Goal: Information Seeking & Learning: Check status

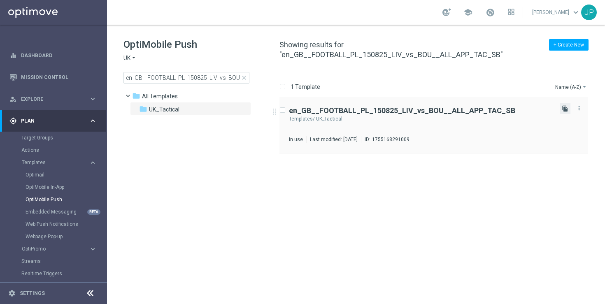
click at [564, 108] on icon "file_copy" at bounding box center [564, 108] width 7 height 7
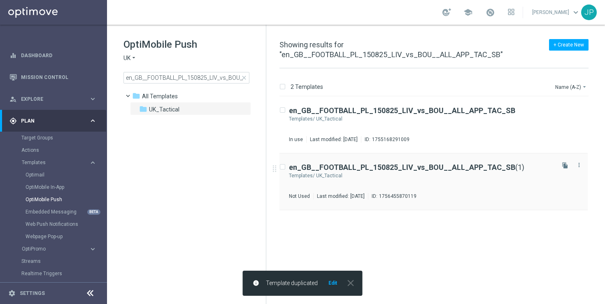
click at [501, 181] on div "en_GB__FOOTBALL_PL_150825_LIV_vs_BOU__ALL_APP_TAC_SB (1) Templates/ UK_Tactical…" at bounding box center [421, 182] width 264 height 36
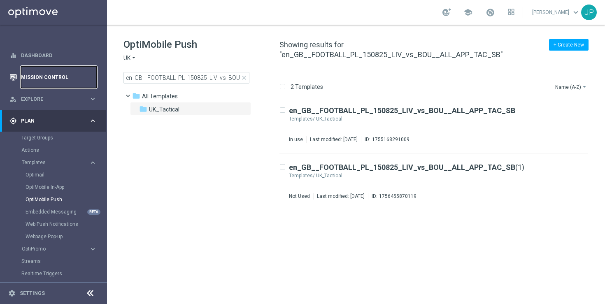
click at [72, 83] on link "Mission Control" at bounding box center [59, 77] width 76 height 22
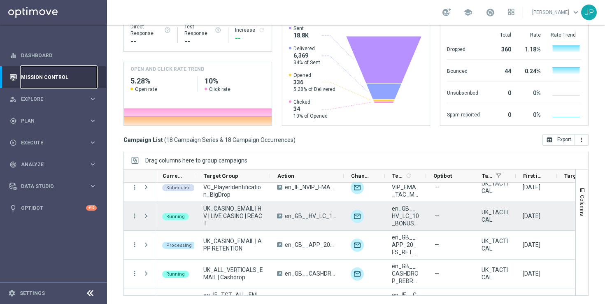
scroll to position [270, 0]
click at [144, 216] on span "Press SPACE to select this row." at bounding box center [145, 214] width 7 height 7
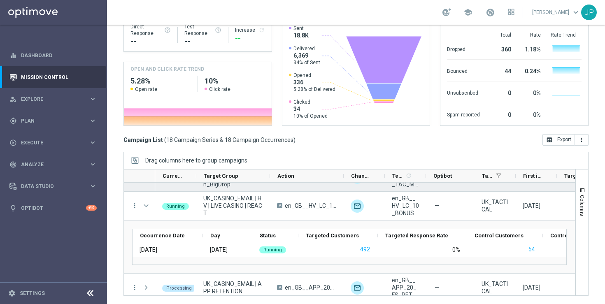
scroll to position [281, 0]
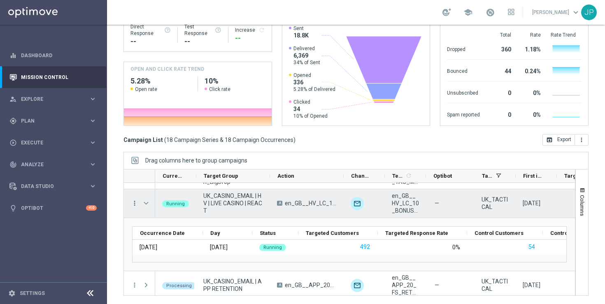
click at [134, 204] on icon "more_vert" at bounding box center [134, 202] width 7 height 7
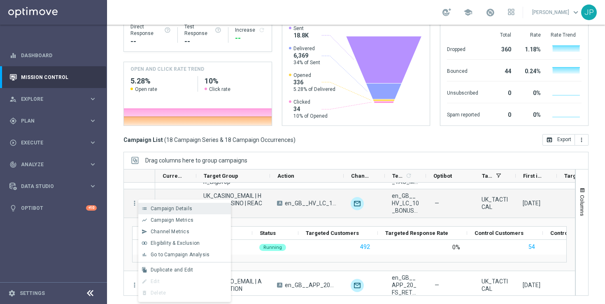
click at [192, 207] on div "Campaign Details" at bounding box center [189, 209] width 77 height 6
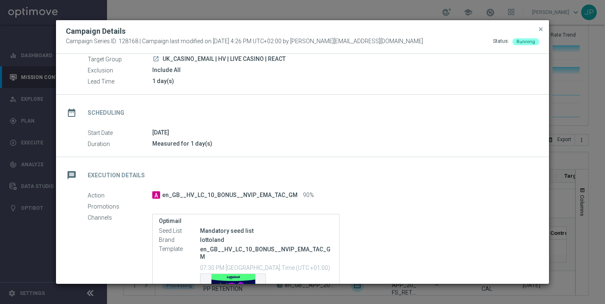
scroll to position [125, 0]
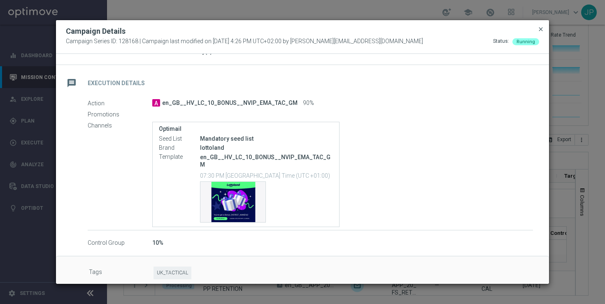
click at [540, 30] on span "close" at bounding box center [540, 29] width 7 height 7
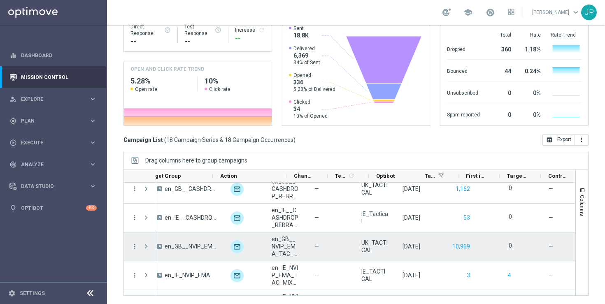
scroll to position [0, 0]
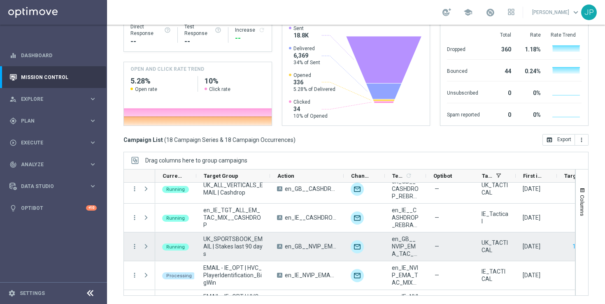
click at [146, 248] on span at bounding box center [145, 246] width 7 height 7
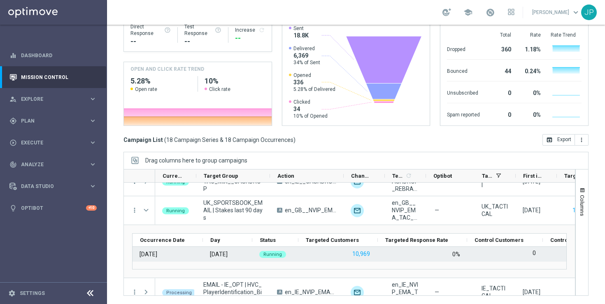
scroll to position [439, 0]
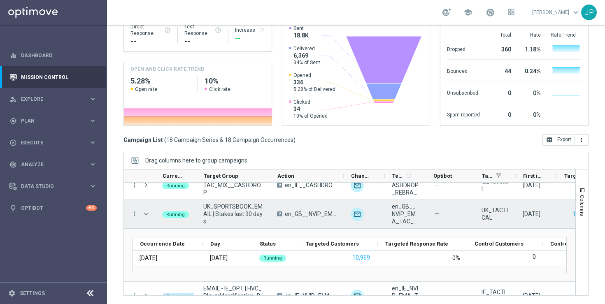
click at [403, 214] on span "en_GB__NVIP_EMA_TAC_SP__BETSLIP_BOOST_WK35" at bounding box center [405, 214] width 27 height 22
click at [132, 213] on icon "more_vert" at bounding box center [134, 213] width 7 height 7
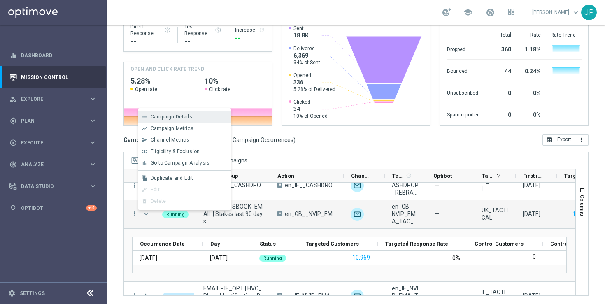
click at [199, 118] on div "Campaign Details" at bounding box center [189, 117] width 77 height 6
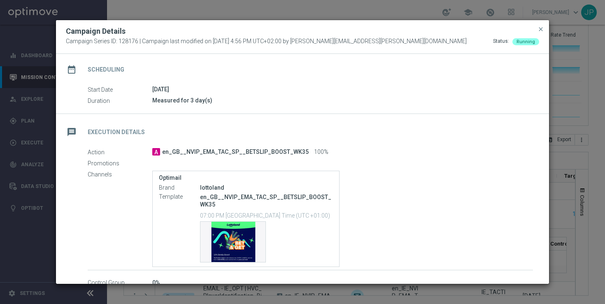
scroll to position [123, 0]
